Goal: Task Accomplishment & Management: Use online tool/utility

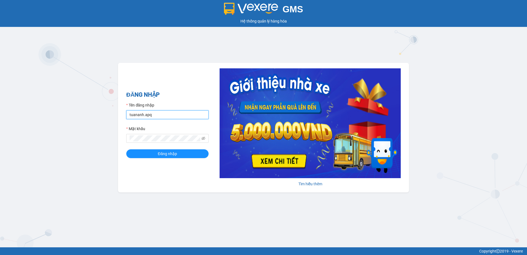
click at [156, 118] on input "tuananh.apq" at bounding box center [167, 114] width 82 height 9
drag, startPoint x: 159, startPoint y: 116, endPoint x: 95, endPoint y: 116, distance: 63.6
click at [95, 116] on div "GMS Hệ thống quản lý hàng hóa ĐĂNG NHẬP Tên đăng nhập tuananh.apq Mật khẩu Đăng…" at bounding box center [263, 123] width 527 height 247
type input "cdtuan.apq"
click at [108, 139] on div "GMS Hệ thống quản lý hàng hóa ĐĂNG NHẬP Tên đăng nhập cdtuan.apq Mật khẩu Đăng …" at bounding box center [263, 123] width 527 height 247
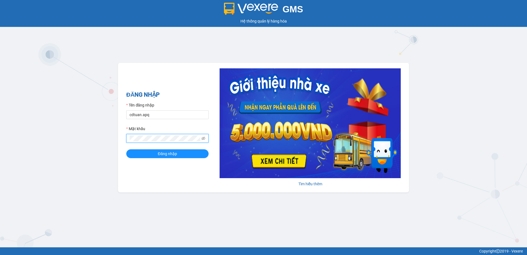
click at [126, 149] on button "Đăng nhập" at bounding box center [167, 153] width 82 height 9
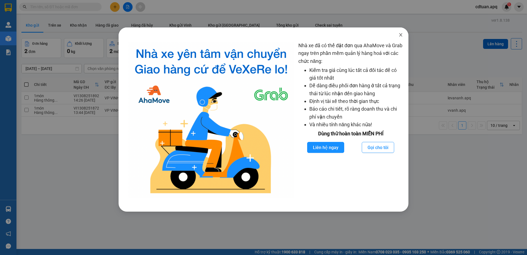
click at [401, 34] on icon "close" at bounding box center [400, 34] width 3 height 3
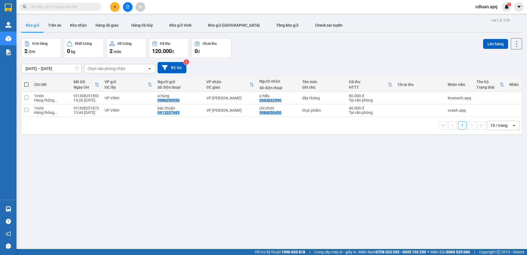
click at [127, 4] on button at bounding box center [128, 7] width 10 height 10
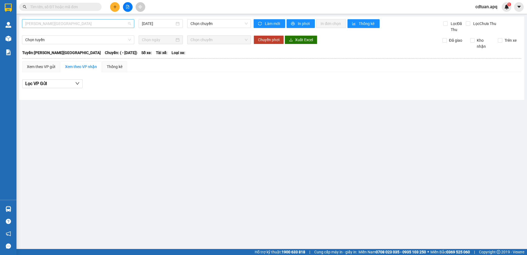
click at [75, 24] on span "[PERSON_NAME][GEOGRAPHIC_DATA]" at bounding box center [78, 23] width 106 height 8
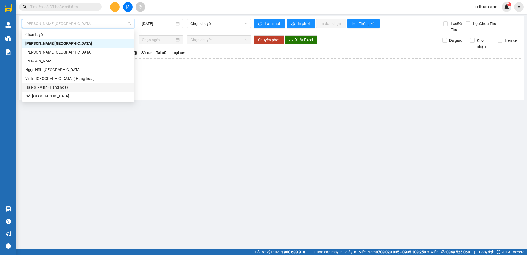
click at [42, 86] on div "Hà Nội - Vinh (Hàng hóa)" at bounding box center [78, 87] width 106 height 6
type input "[DATE]"
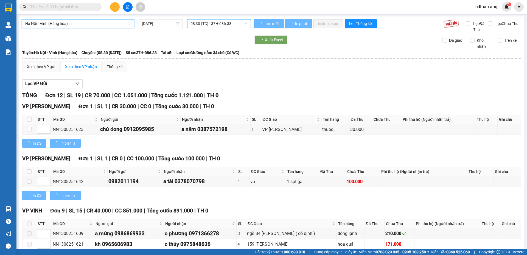
click at [202, 24] on span "08:30 (TC) - 37H-086.38" at bounding box center [218, 23] width 57 height 8
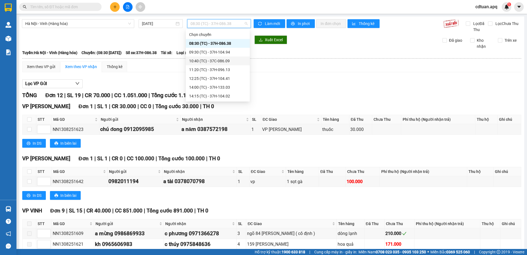
click at [204, 63] on div "10:40 (TC) - 37C-086.09" at bounding box center [217, 61] width 57 height 6
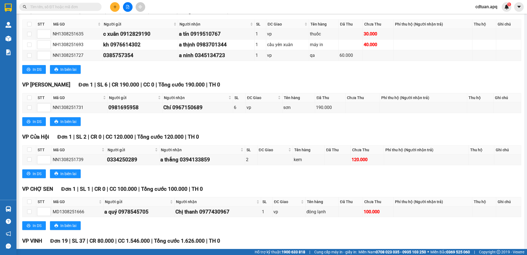
scroll to position [384, 0]
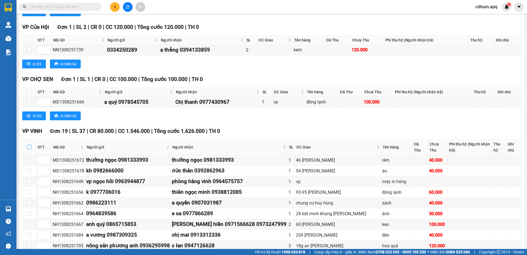
click at [28, 145] on input "checkbox" at bounding box center [29, 147] width 4 height 4
checkbox input "true"
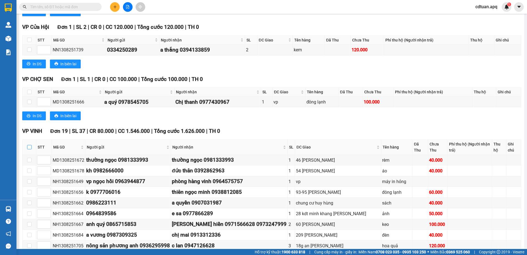
checkbox input "true"
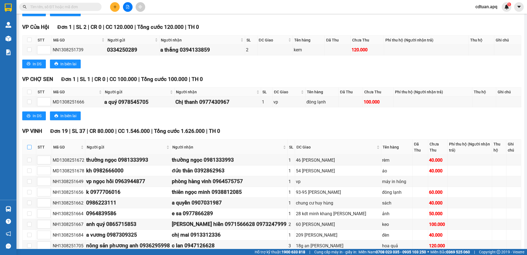
checkbox input "true"
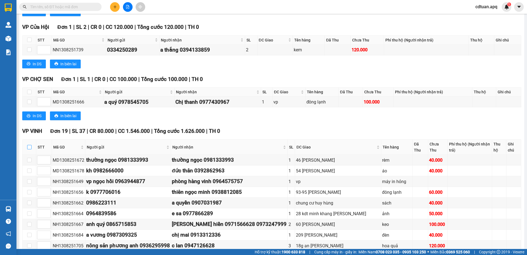
checkbox input "true"
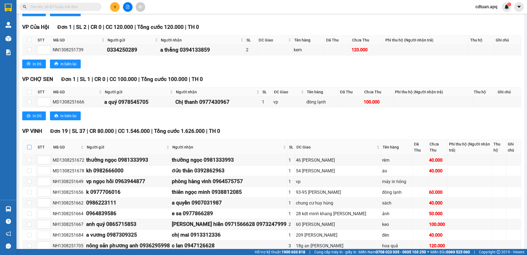
checkbox input "true"
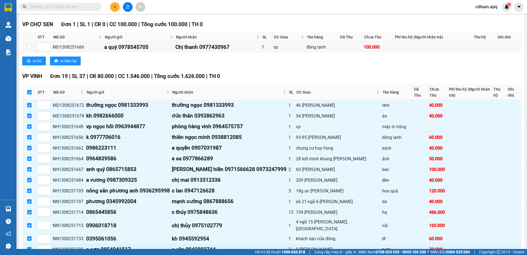
scroll to position [515, 0]
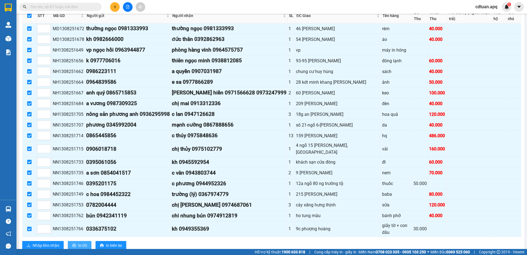
click at [76, 241] on button "In DS" at bounding box center [80, 245] width 24 height 9
click at [39, 242] on span "Nhập kho nhận" at bounding box center [46, 245] width 27 height 6
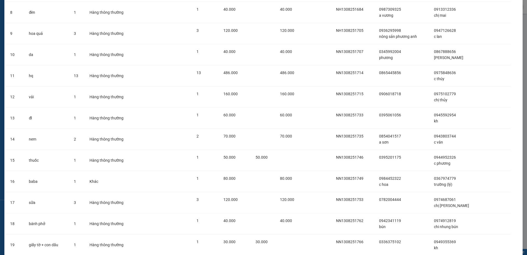
scroll to position [233, 0]
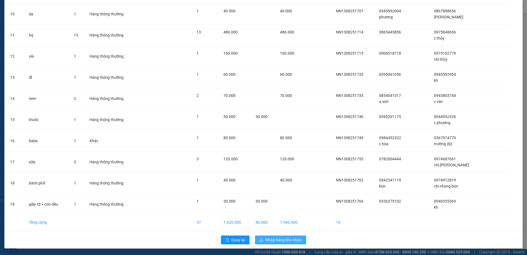
click at [286, 238] on span "Nhập hàng kho nhận" at bounding box center [283, 240] width 36 height 6
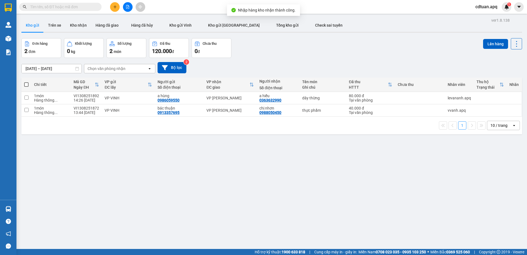
click at [131, 8] on button at bounding box center [128, 7] width 10 height 10
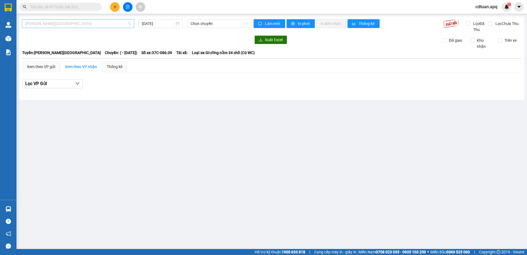
click at [109, 26] on span "[PERSON_NAME][GEOGRAPHIC_DATA]" at bounding box center [78, 23] width 106 height 8
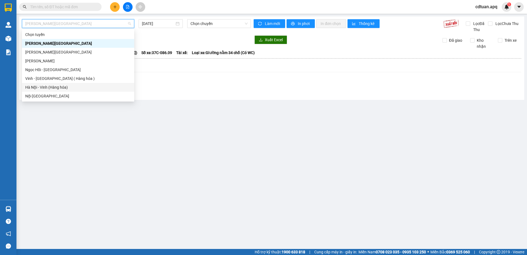
click at [50, 87] on div "Hà Nội - Vinh (Hàng hóa)" at bounding box center [78, 87] width 106 height 6
type input "[DATE]"
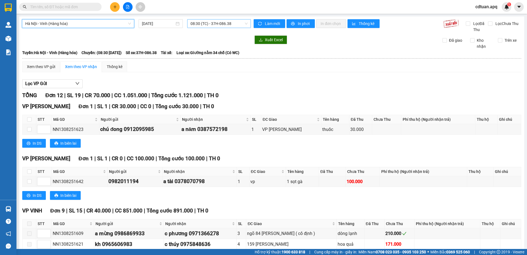
click at [218, 24] on span "08:30 (TC) - 37H-086.38" at bounding box center [218, 23] width 57 height 8
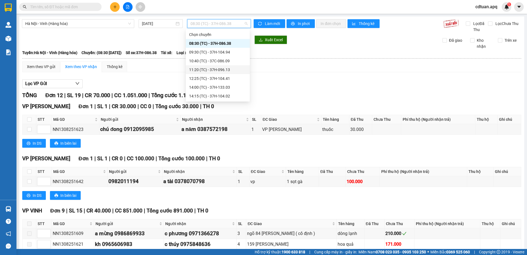
click at [205, 70] on div "11:20 (TC) - 37H-096.13" at bounding box center [217, 70] width 57 height 6
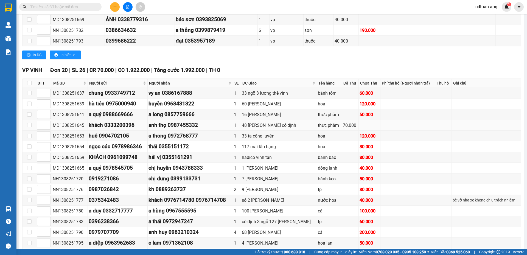
scroll to position [137, 0]
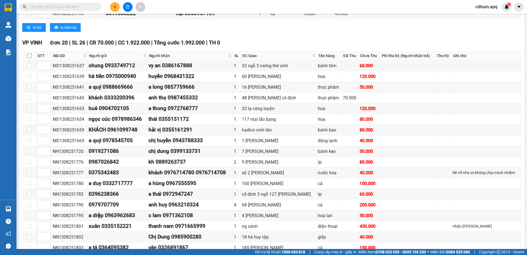
click at [30, 56] on input "checkbox" at bounding box center [29, 55] width 4 height 4
checkbox input "true"
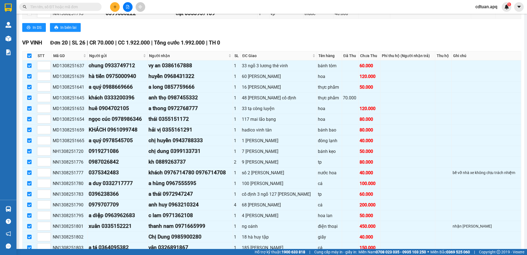
checkbox input "true"
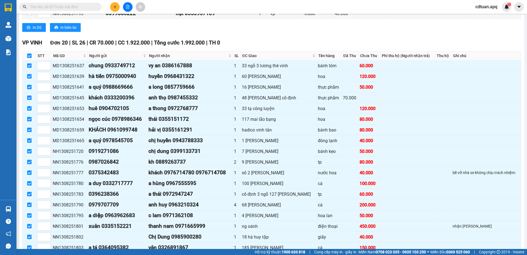
checkbox input "true"
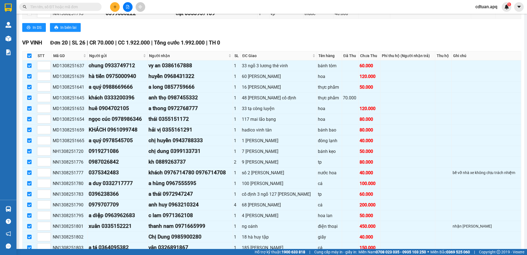
checkbox input "true"
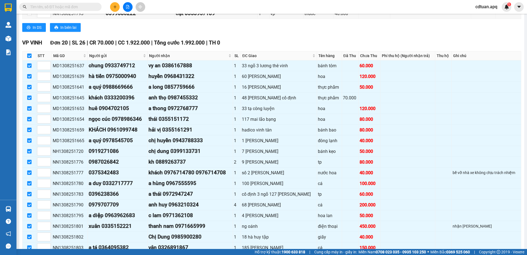
checkbox input "true"
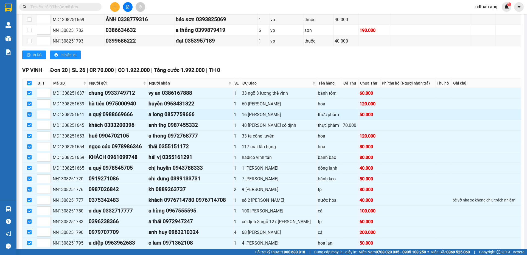
scroll to position [191, 0]
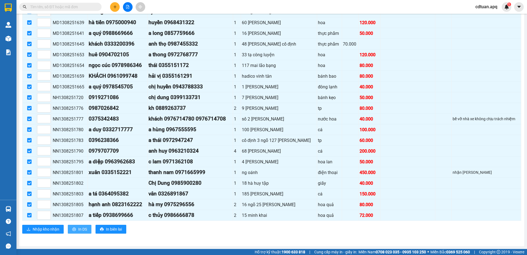
click at [80, 230] on span "In DS" at bounding box center [82, 229] width 9 height 6
click at [50, 228] on span "Nhập kho nhận" at bounding box center [46, 229] width 27 height 6
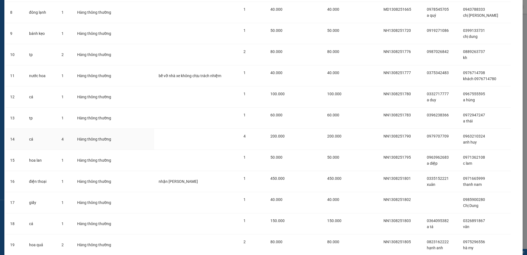
scroll to position [254, 0]
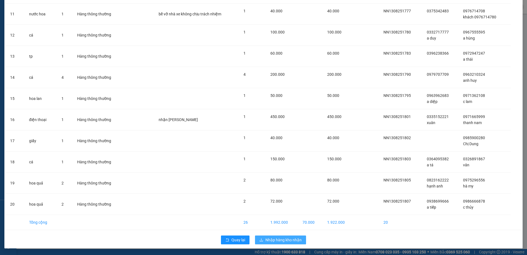
click at [284, 240] on span "Nhập hàng kho nhận" at bounding box center [283, 240] width 36 height 6
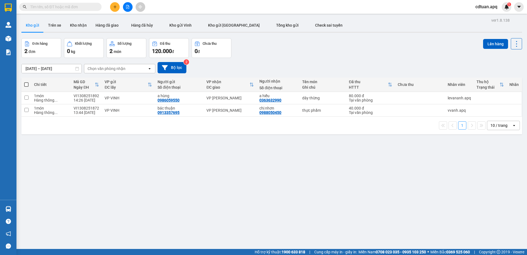
click at [484, 7] on span "cdtuan.apq" at bounding box center [486, 6] width 31 height 7
click at [487, 15] on span "Đăng xuất" at bounding box center [490, 17] width 23 height 6
